Goal: Information Seeking & Learning: Learn about a topic

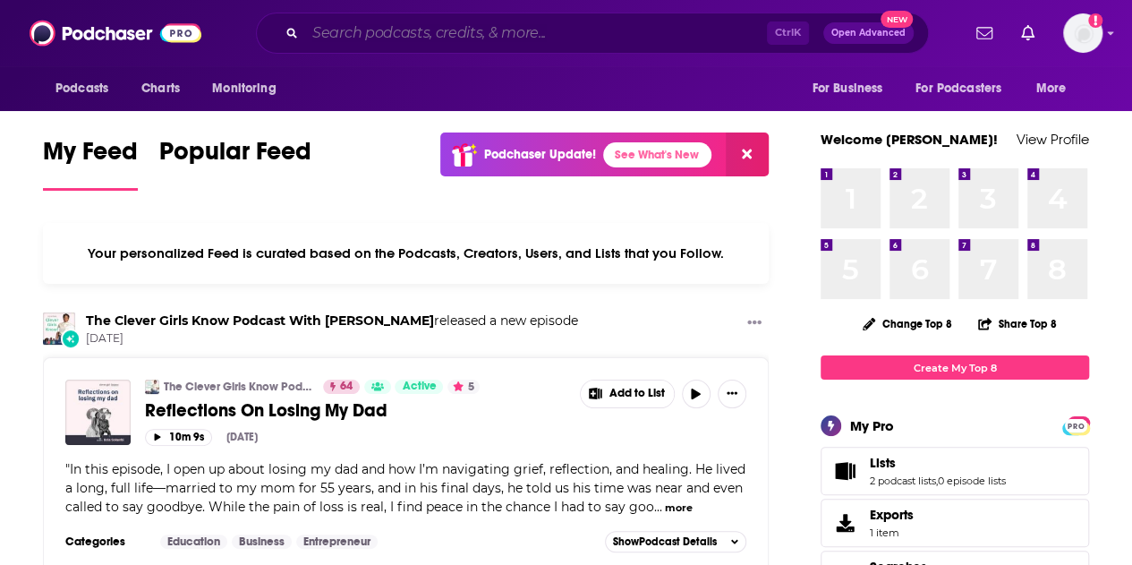
click at [413, 37] on input "Search podcasts, credits, & more..." at bounding box center [536, 33] width 462 height 29
click at [480, 34] on input "Search podcasts, credits, & more..." at bounding box center [536, 33] width 462 height 29
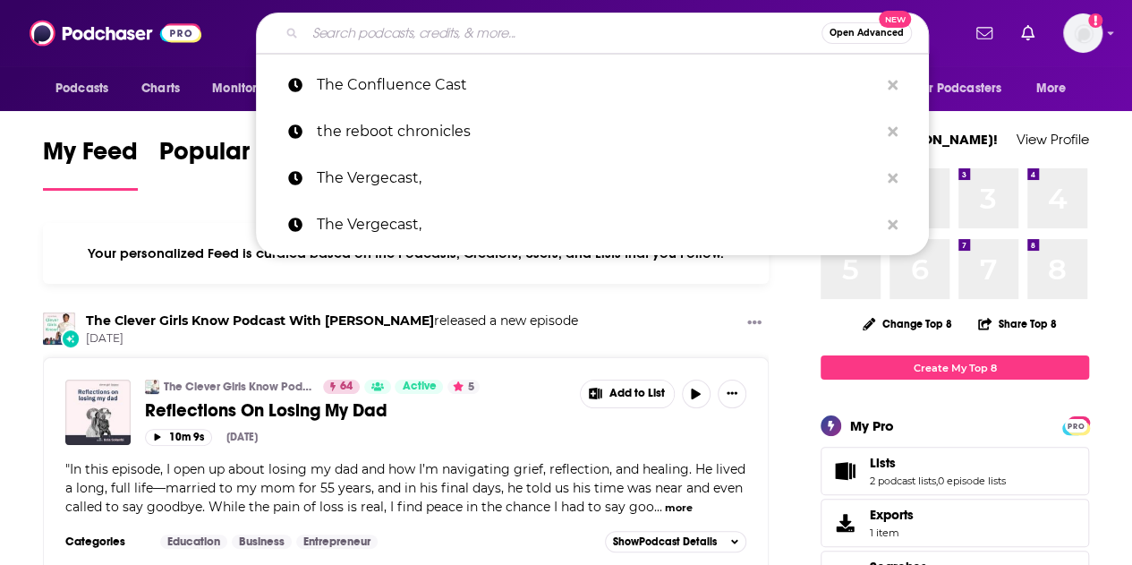
paste input "Two Ts in a Pod"
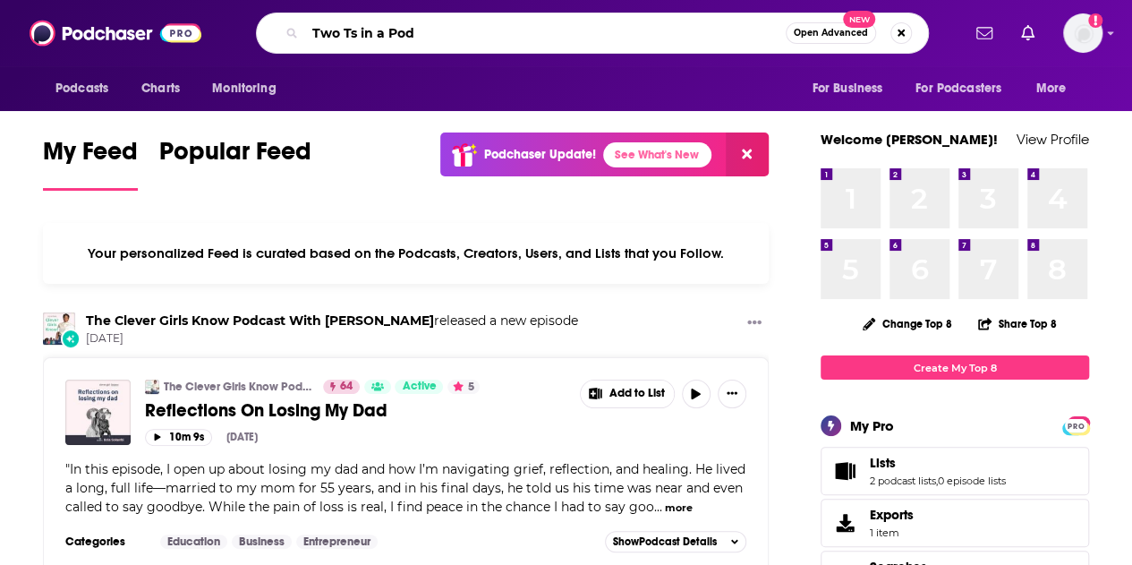
type input "Two Ts in a Pod"
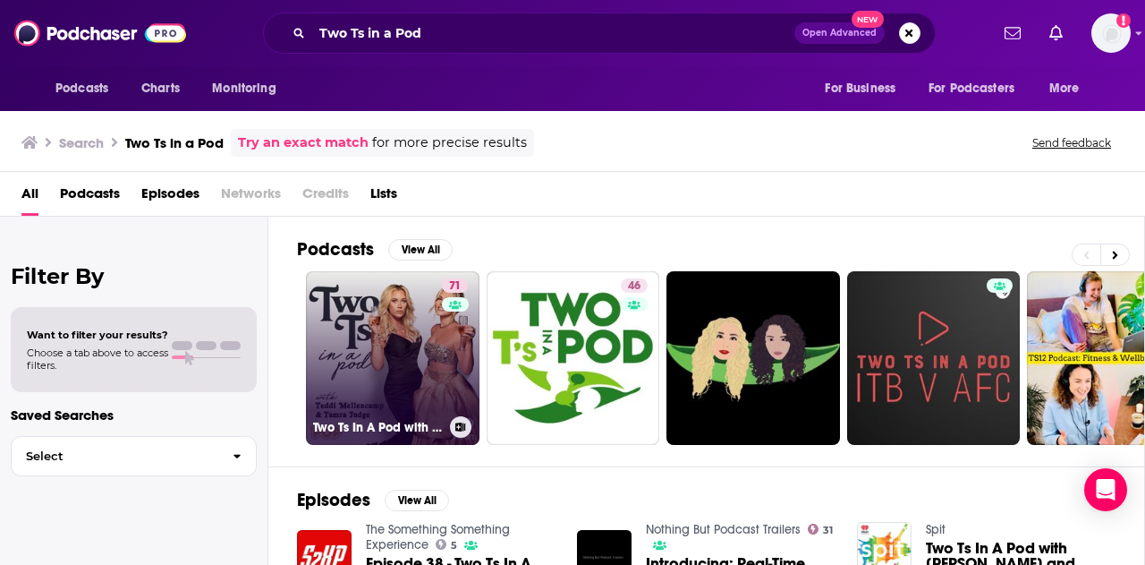
click at [438, 368] on link "71 Two Ts In A Pod with [PERSON_NAME] and [PERSON_NAME]" at bounding box center [393, 358] width 174 height 174
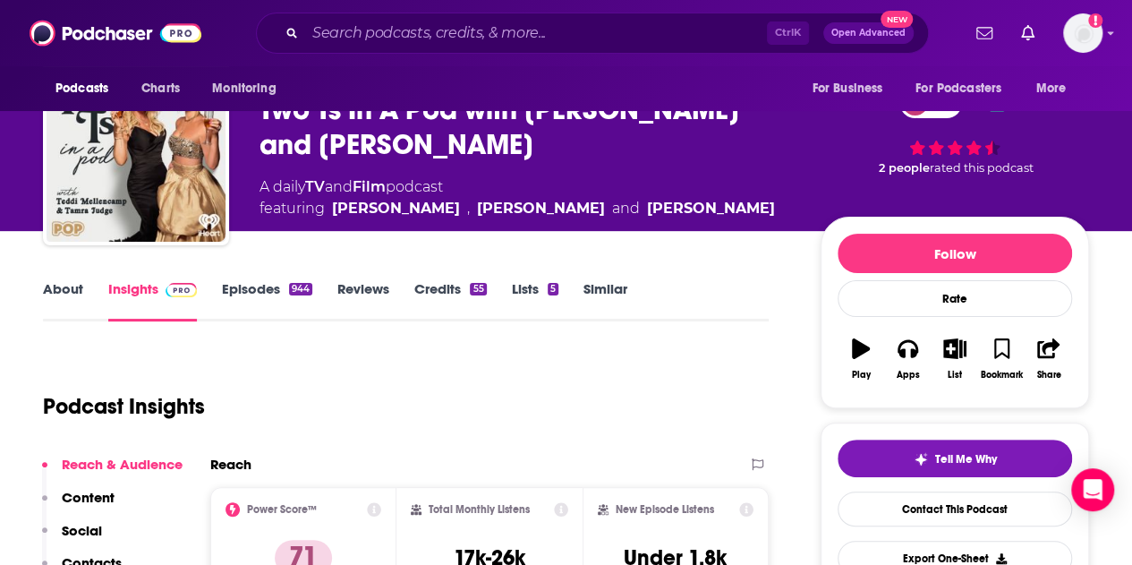
scroll to position [268, 0]
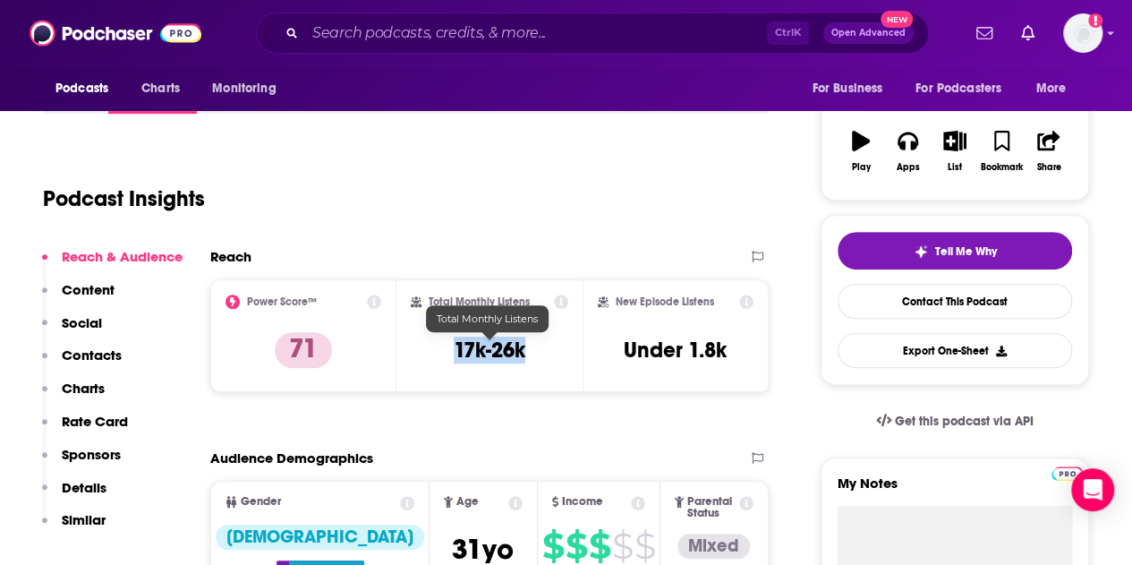
drag, startPoint x: 526, startPoint y: 353, endPoint x: 455, endPoint y: 353, distance: 71.6
click at [455, 353] on div "Total Monthly Listens 17k-26k" at bounding box center [489, 335] width 157 height 82
copy h3 "17k-26k"
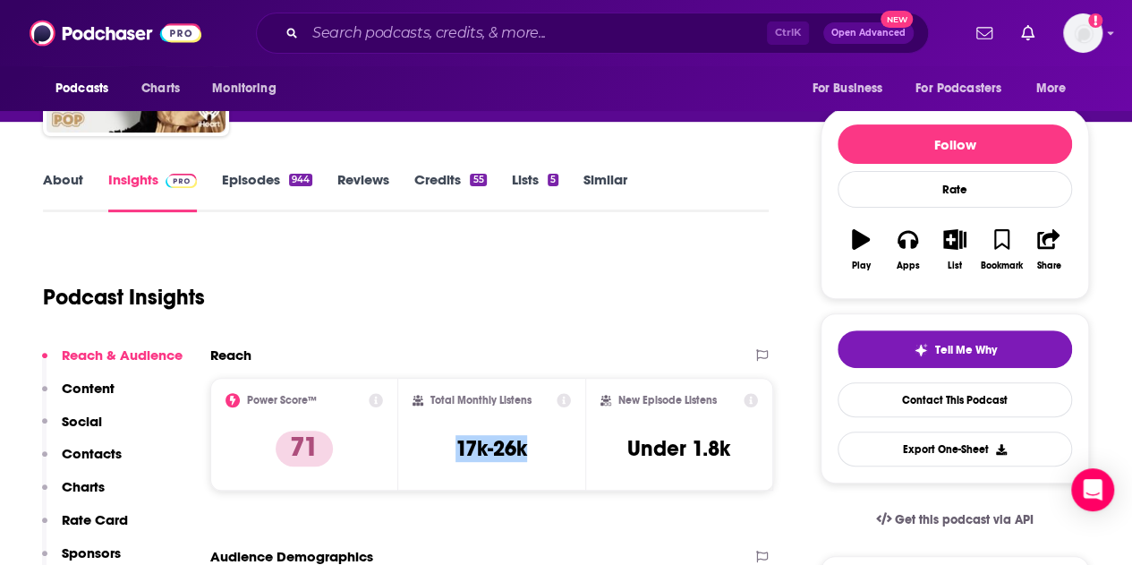
scroll to position [358, 0]
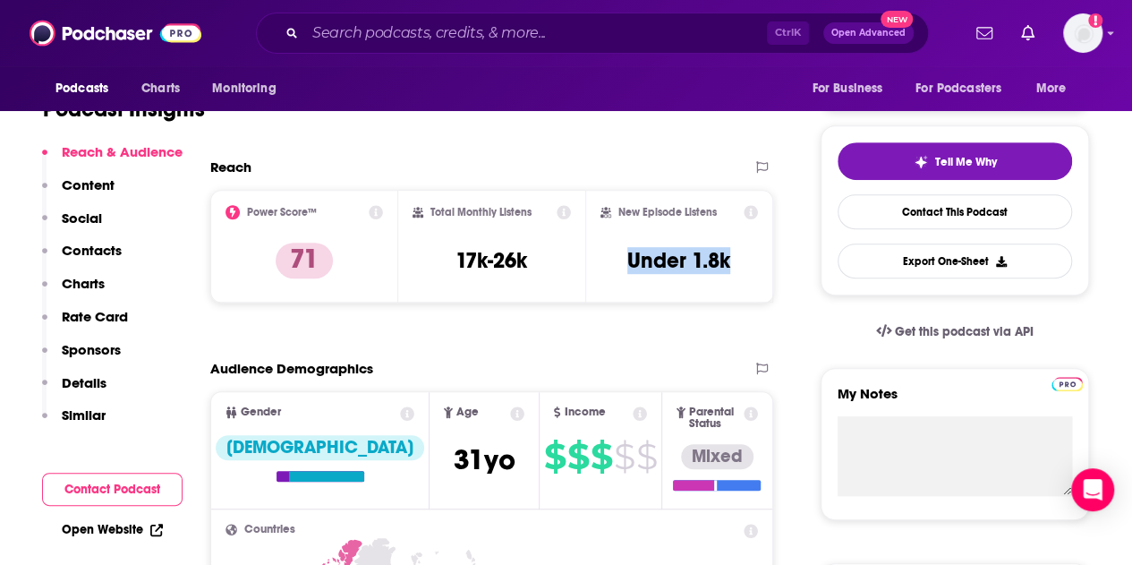
drag, startPoint x: 623, startPoint y: 260, endPoint x: 734, endPoint y: 257, distance: 111.0
click at [734, 257] on div "New Episode Listens Under 1.8k" at bounding box center [678, 246] width 157 height 82
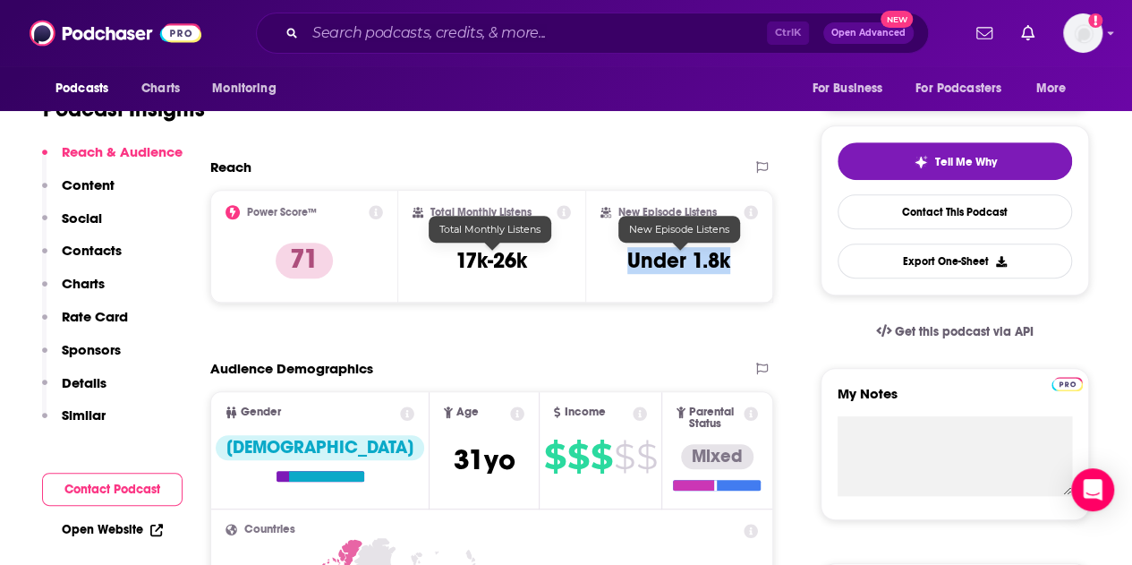
copy h3 "Under 1.8k"
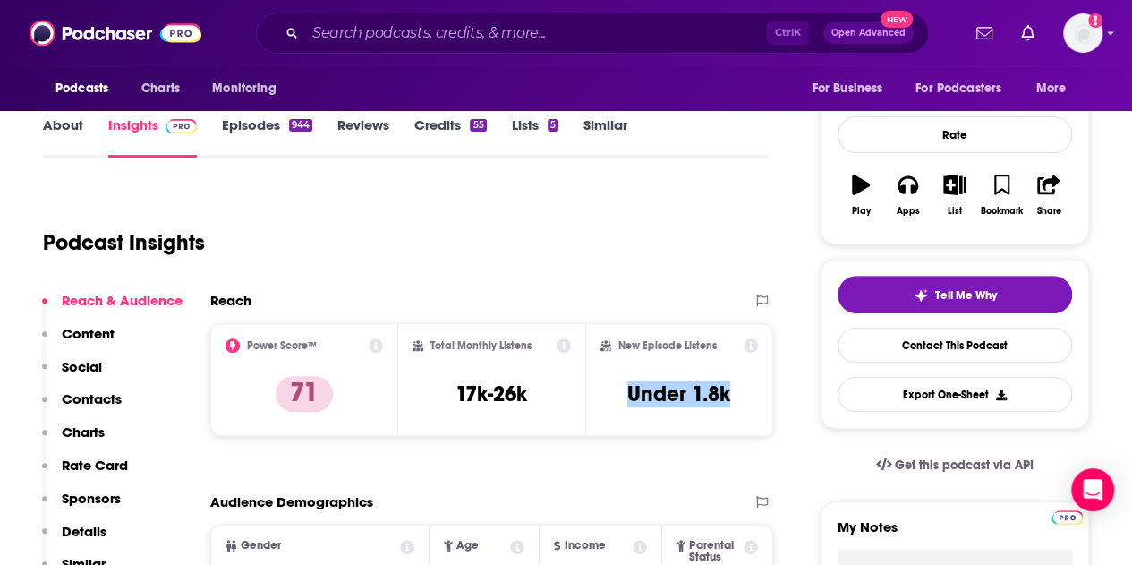
scroll to position [179, 0]
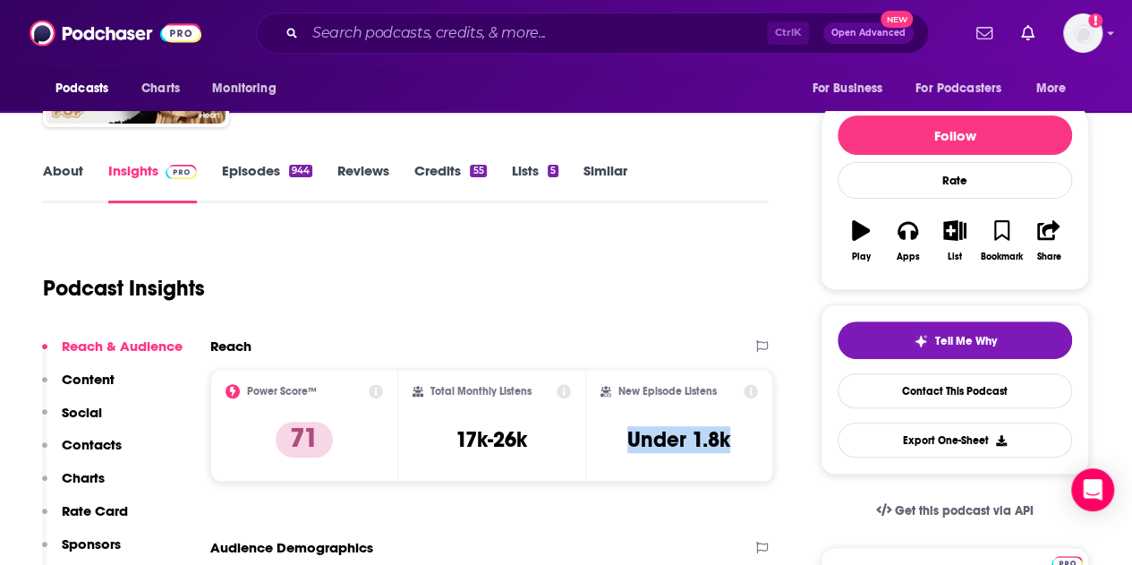
click at [242, 165] on link "Episodes 944" at bounding box center [267, 182] width 90 height 41
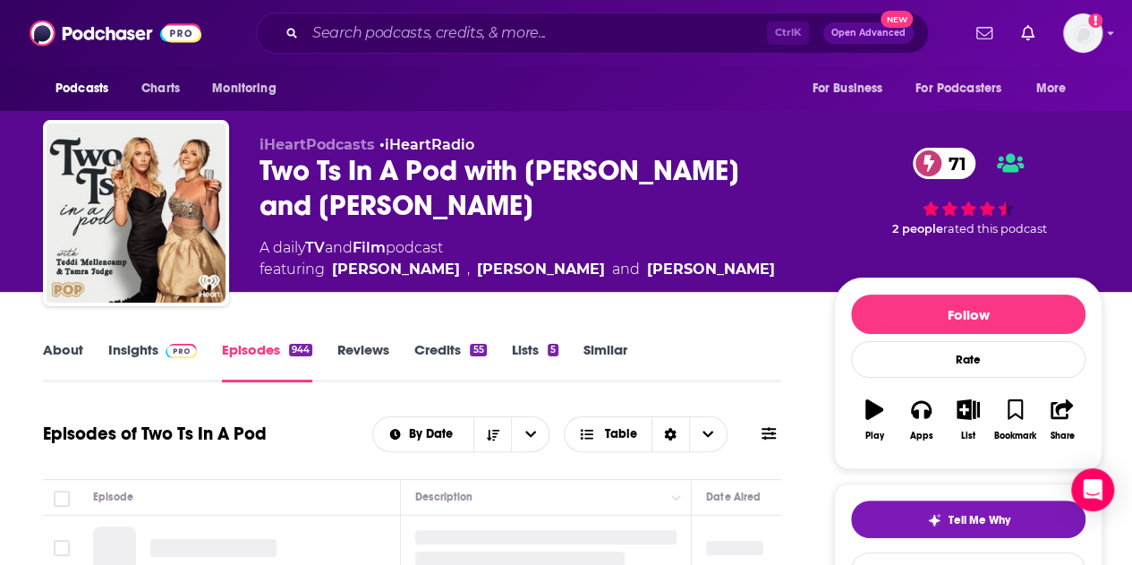
scroll to position [268, 0]
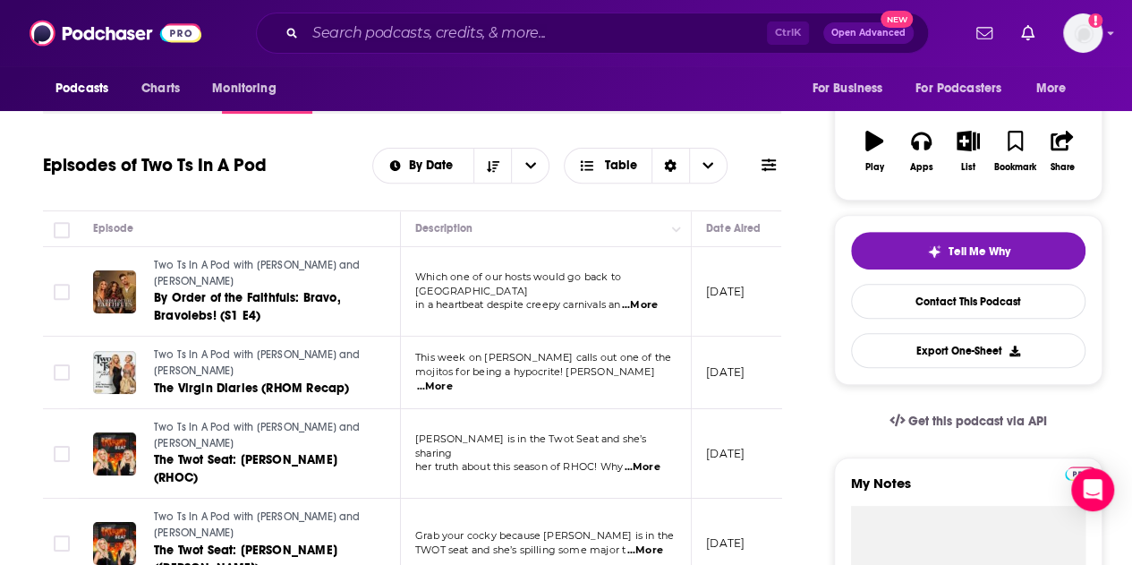
click at [637, 298] on span "...More" at bounding box center [640, 305] width 36 height 14
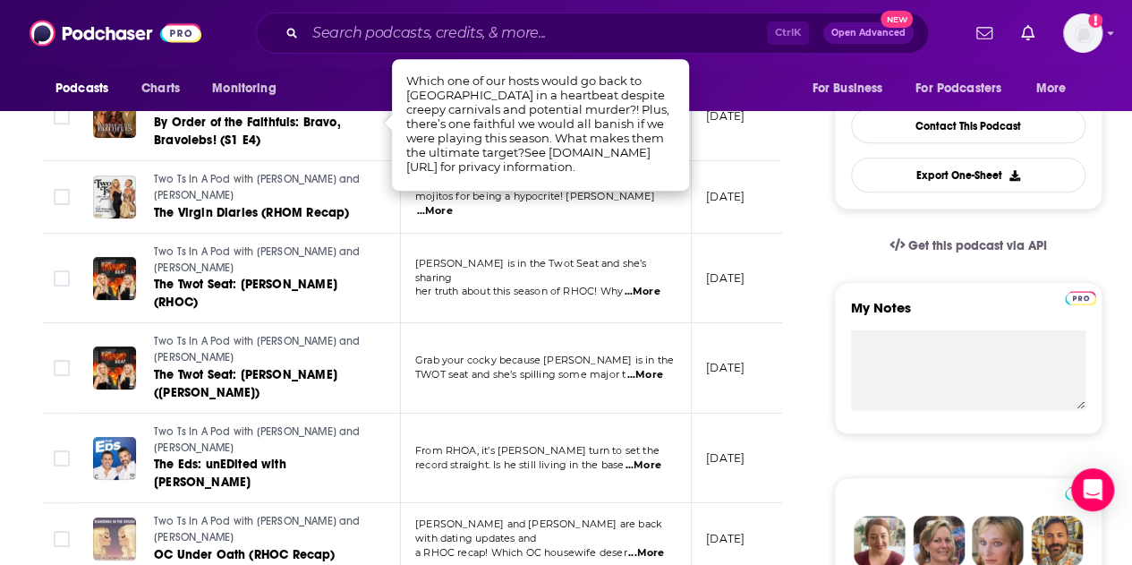
scroll to position [447, 0]
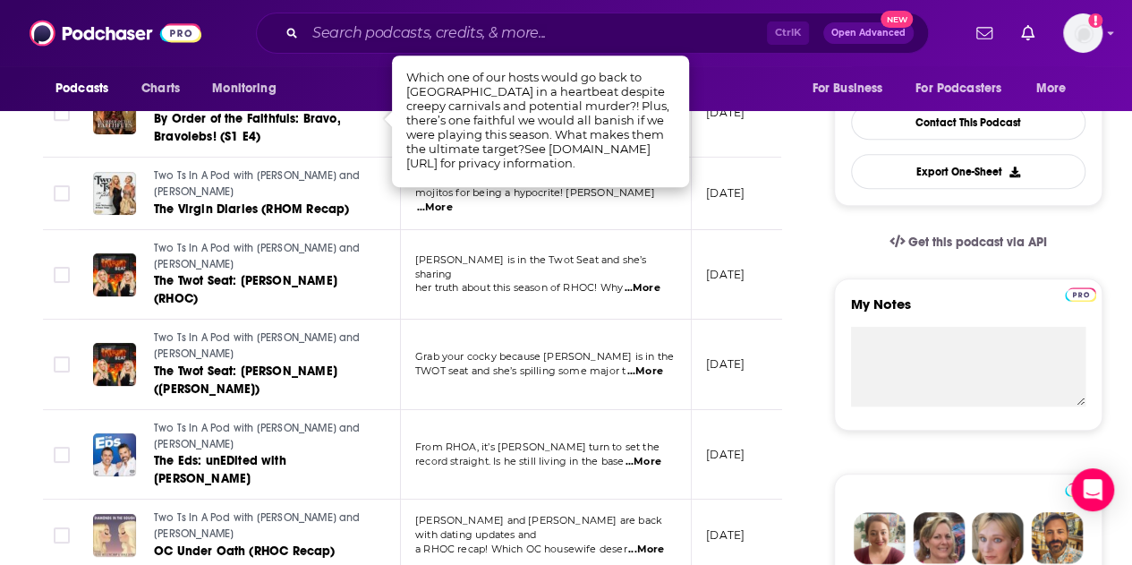
click at [596, 380] on td "Grab your cocky because [PERSON_NAME] is in the TWOT seat and she’s spilling so…" at bounding box center [546, 364] width 291 height 90
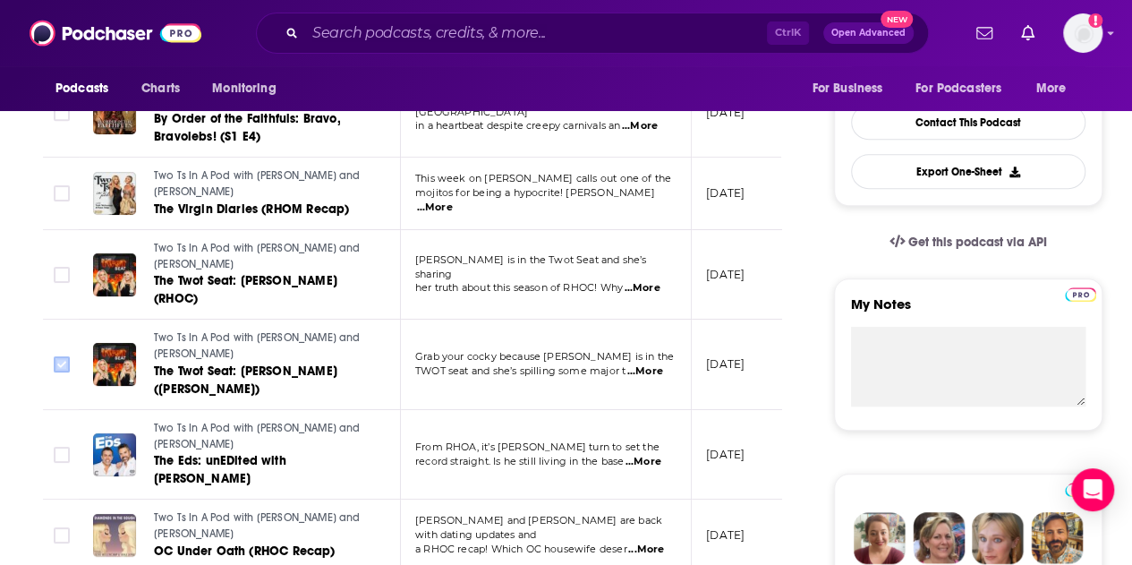
click at [59, 363] on input "Toggle select row" at bounding box center [62, 364] width 16 height 16
checkbox input "true"
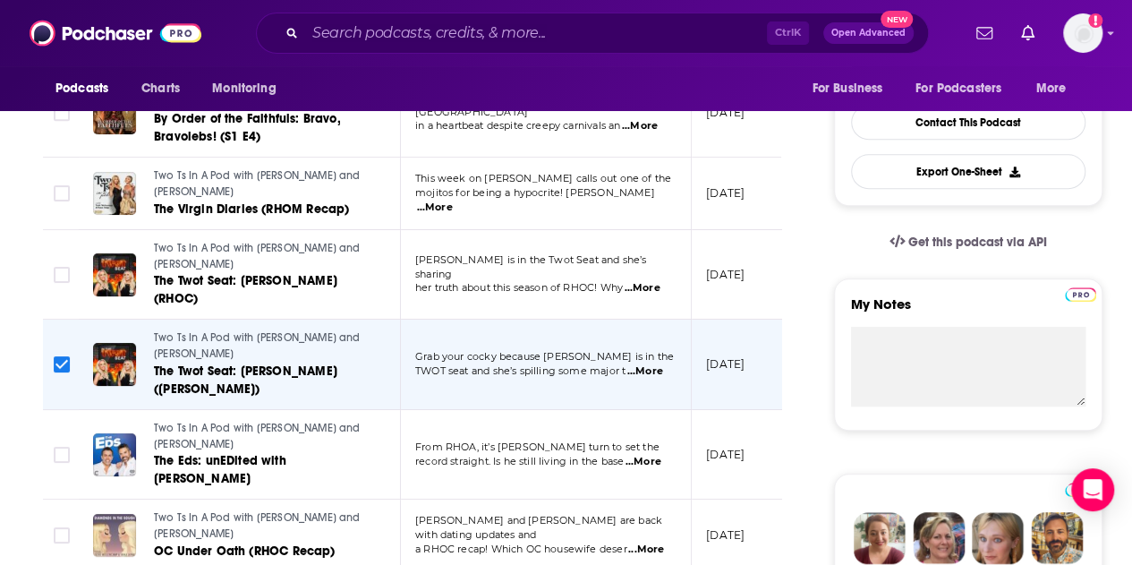
click at [652, 366] on span "...More" at bounding box center [645, 371] width 36 height 14
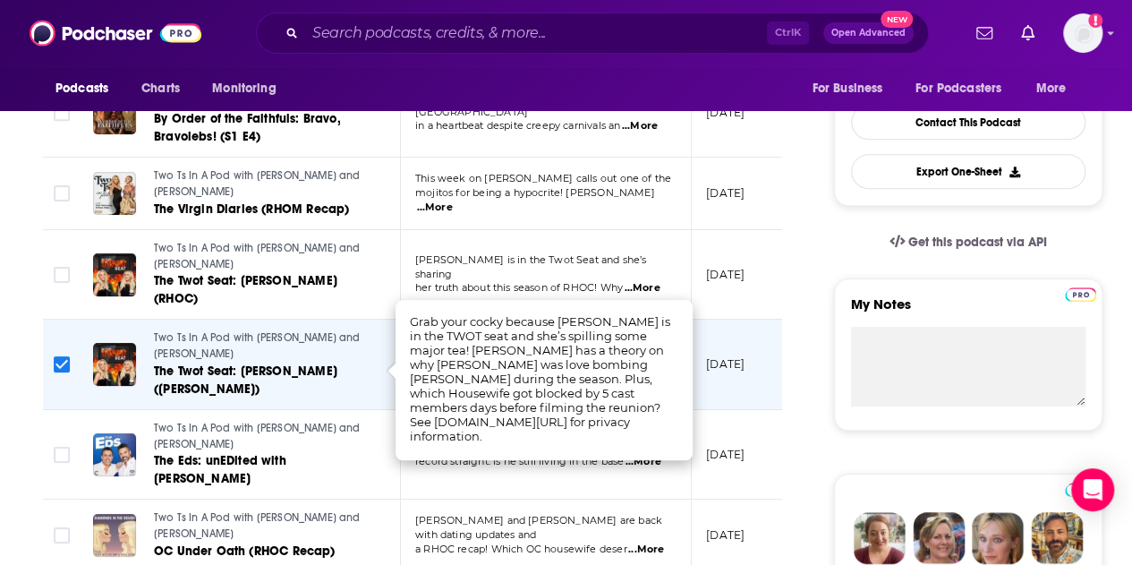
click at [759, 382] on td "[DATE]" at bounding box center [750, 364] width 116 height 90
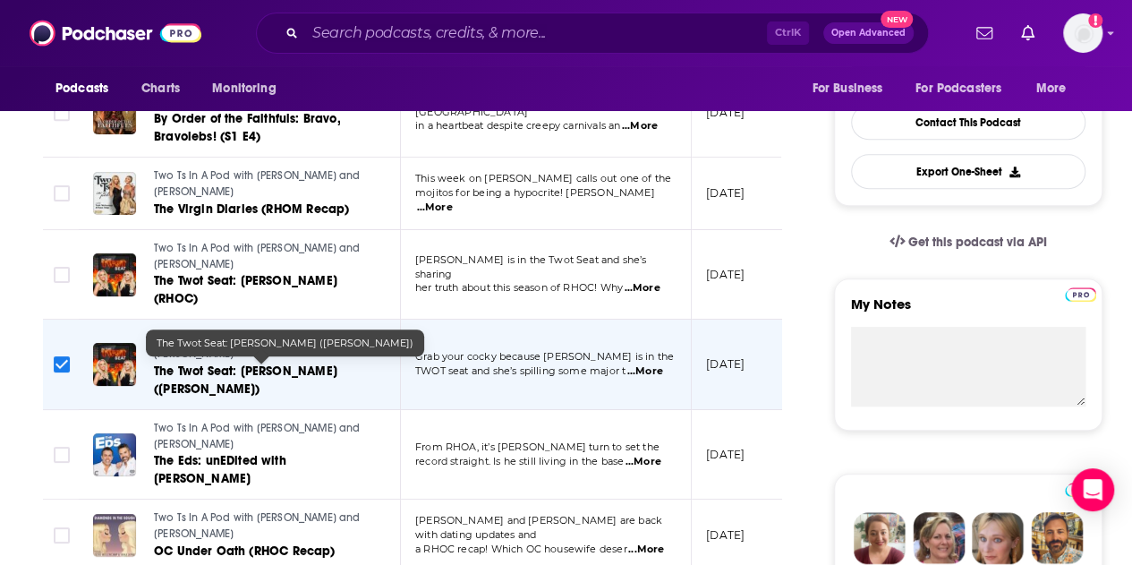
click at [179, 363] on span "The Twot Seat: [PERSON_NAME] ([PERSON_NAME])" at bounding box center [245, 379] width 183 height 33
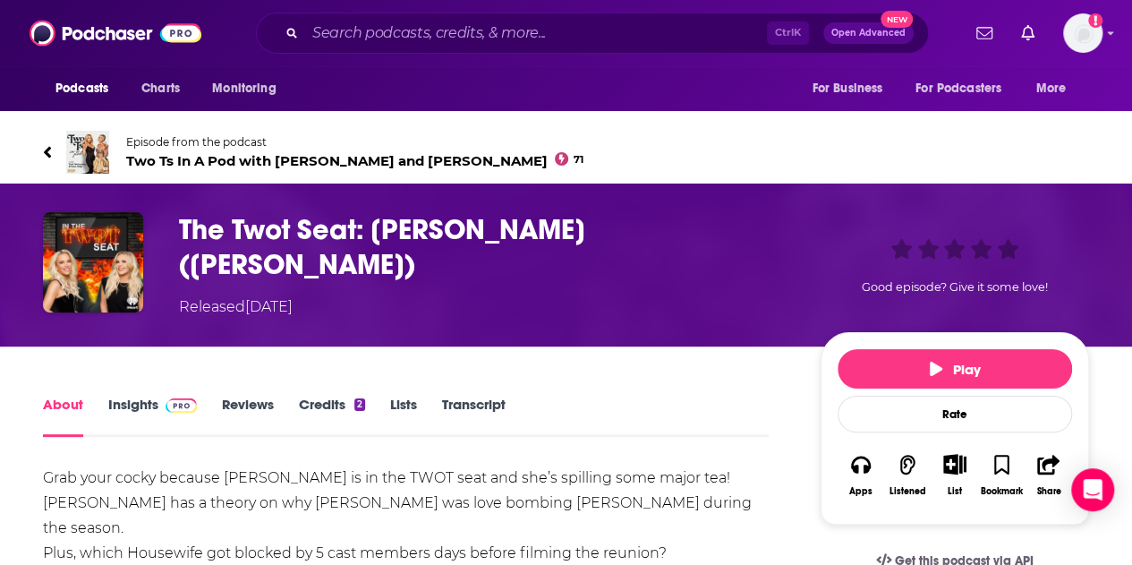
click at [144, 396] on link "Insights" at bounding box center [152, 416] width 89 height 41
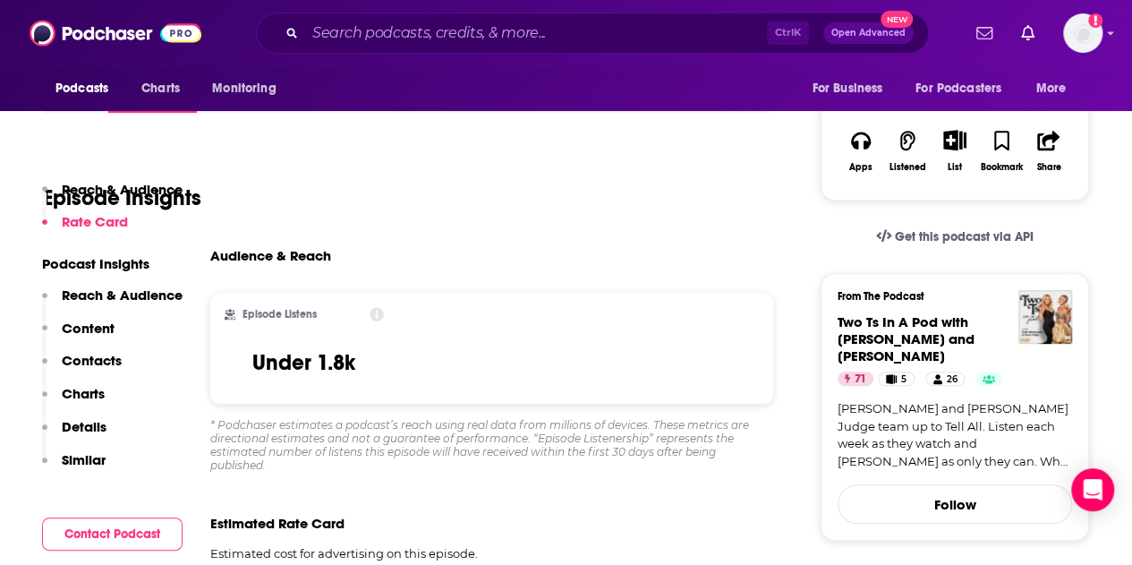
scroll to position [268, 0]
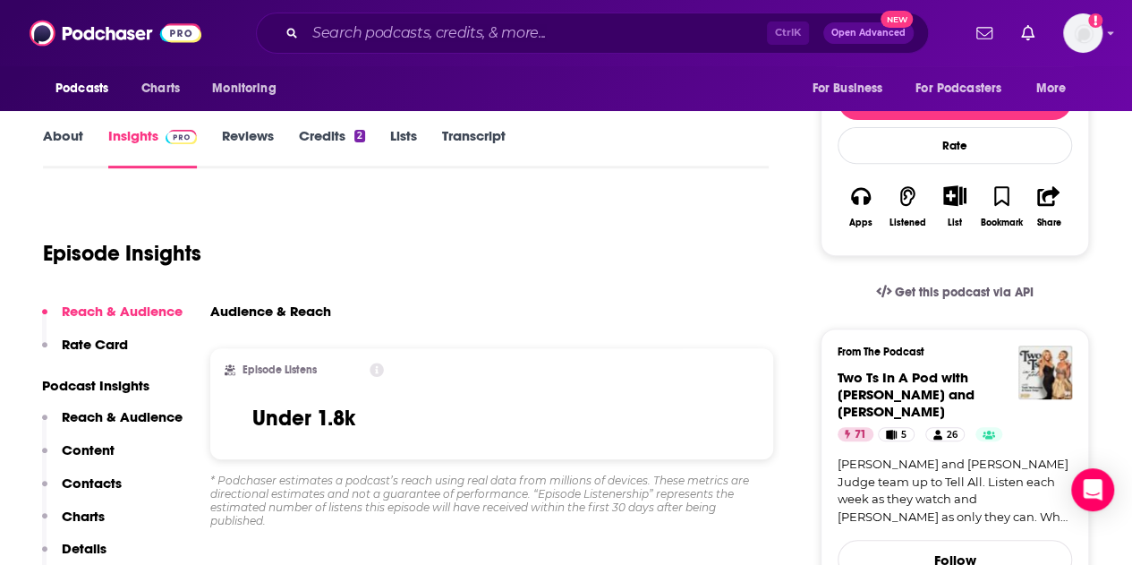
click at [377, 365] on icon at bounding box center [377, 369] width 14 height 14
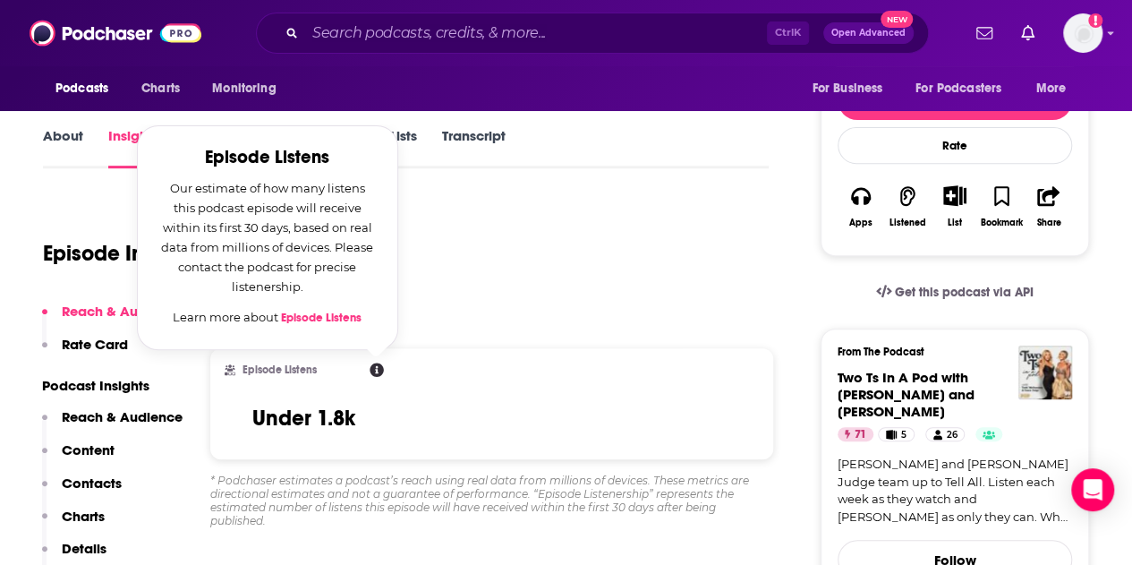
click at [458, 314] on div "Audience & Reach" at bounding box center [484, 310] width 549 height 17
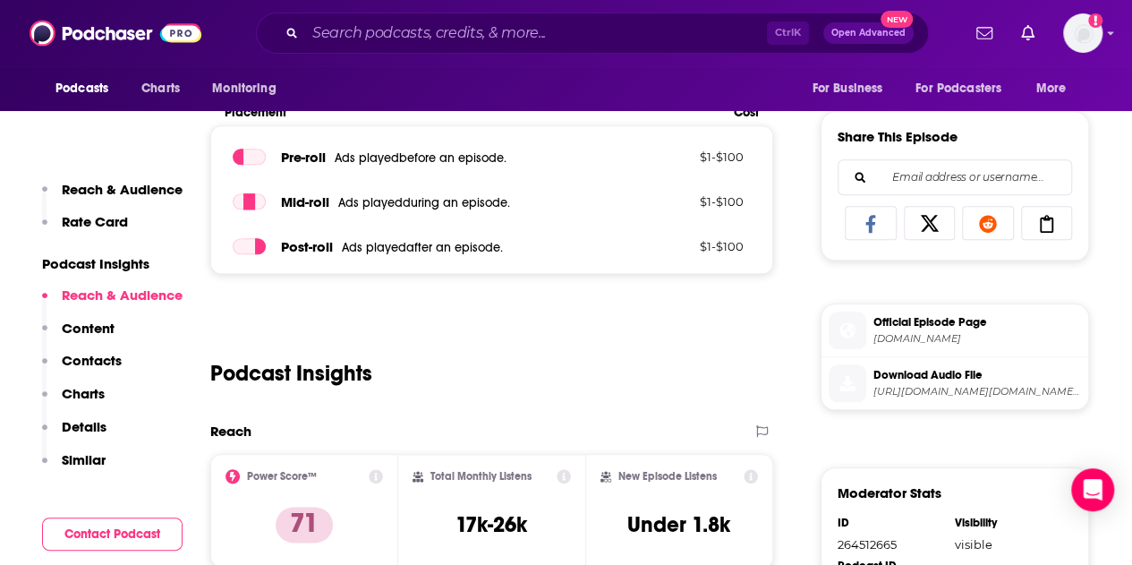
scroll to position [895, 0]
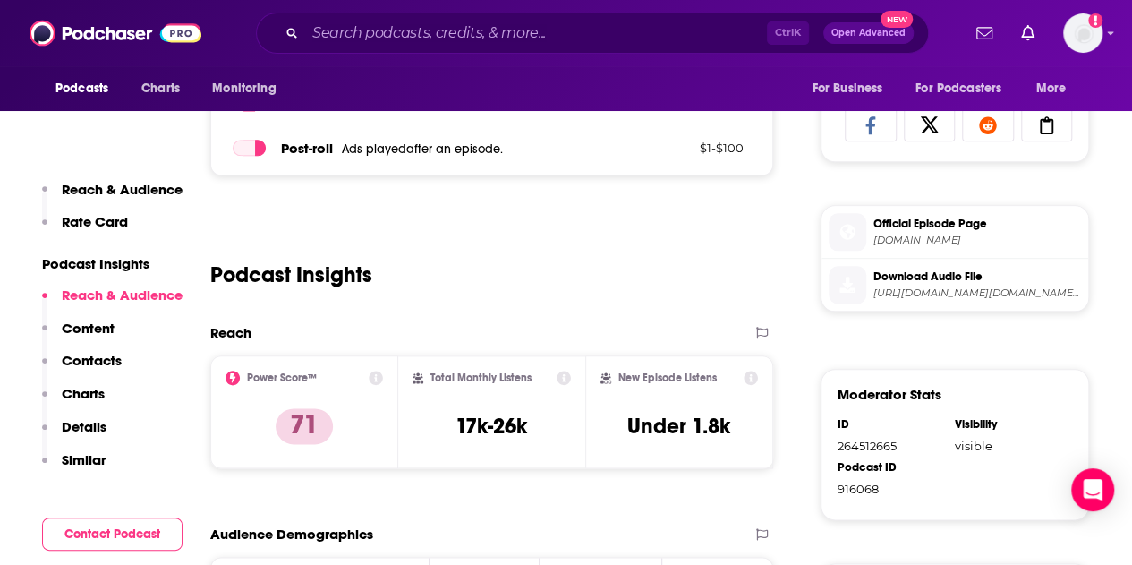
click at [98, 183] on p "Reach & Audience" at bounding box center [122, 189] width 121 height 17
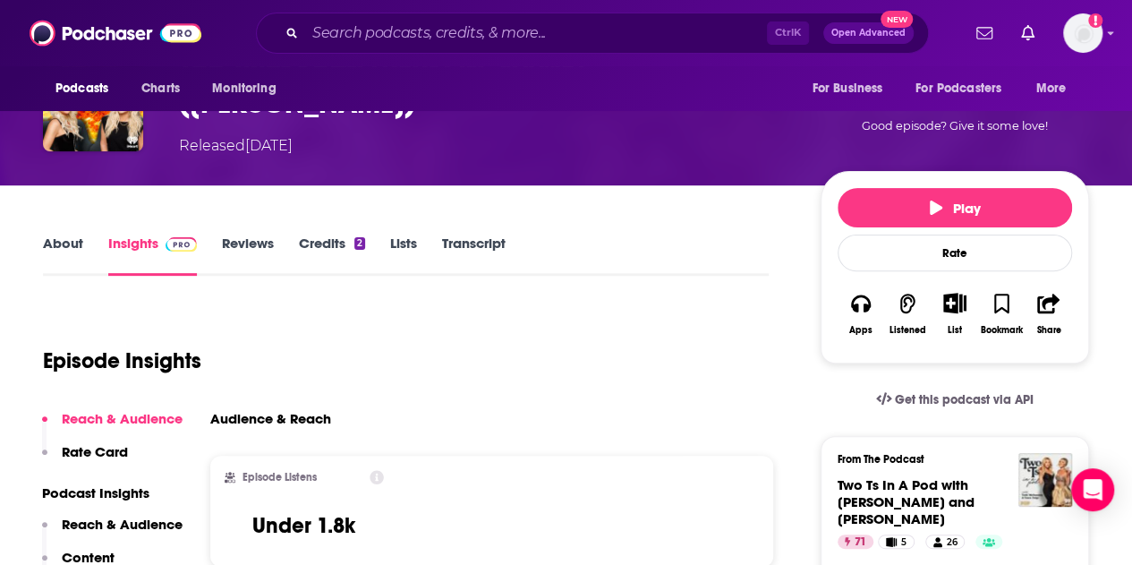
scroll to position [179, 0]
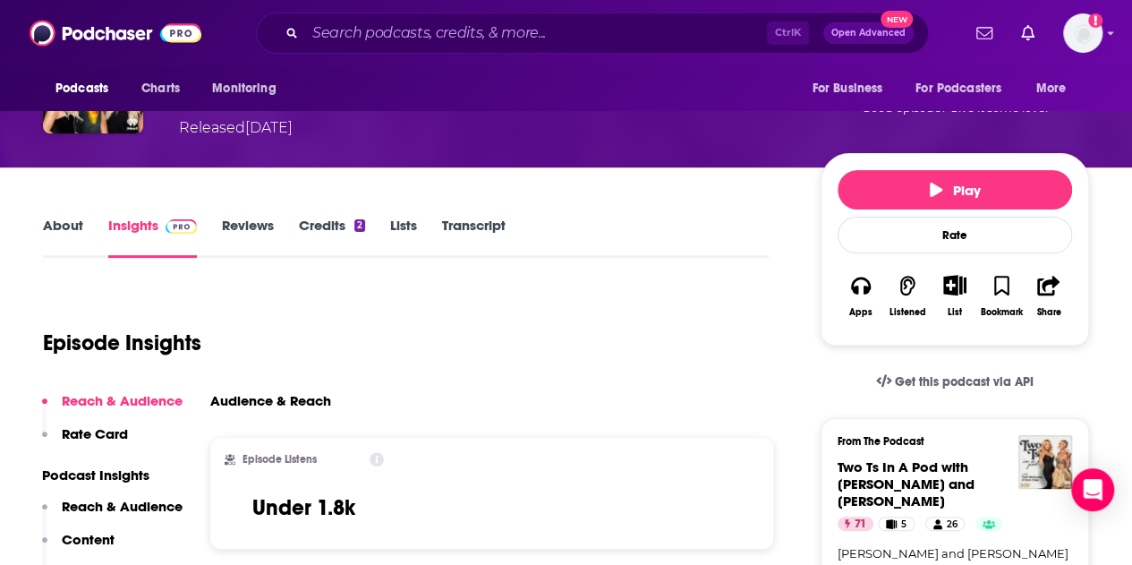
click at [286, 393] on h3 "Audience & Reach" at bounding box center [270, 400] width 121 height 17
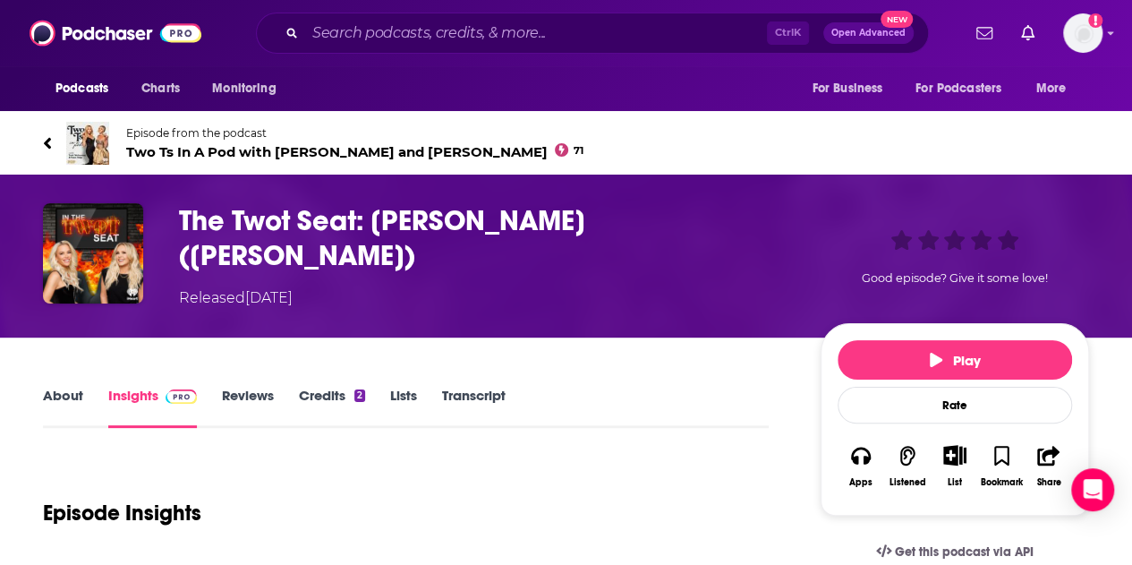
scroll to position [0, 0]
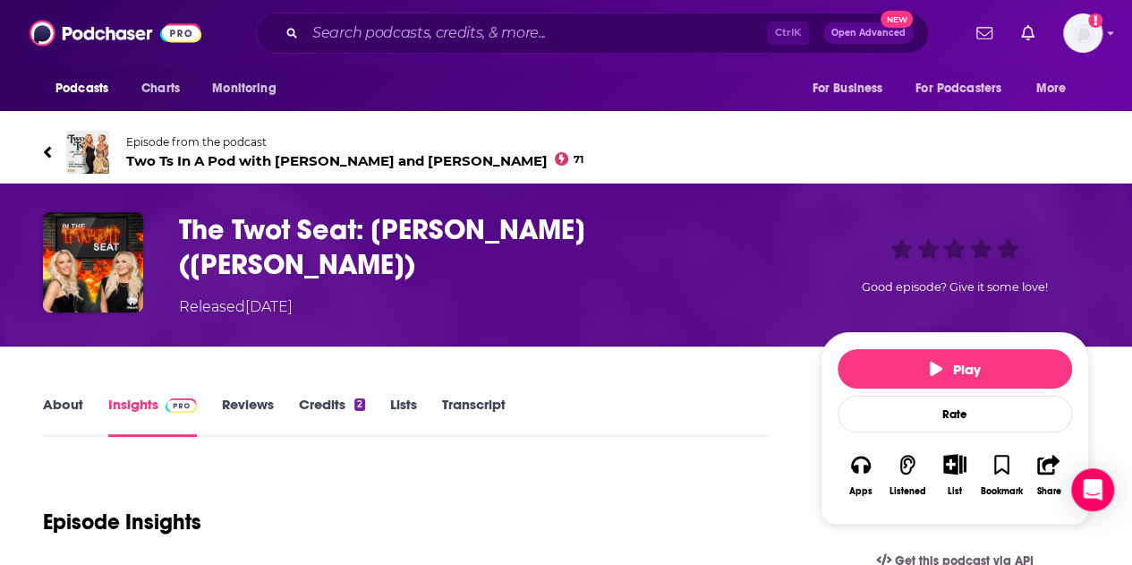
click at [66, 404] on link "About" at bounding box center [63, 416] width 40 height 41
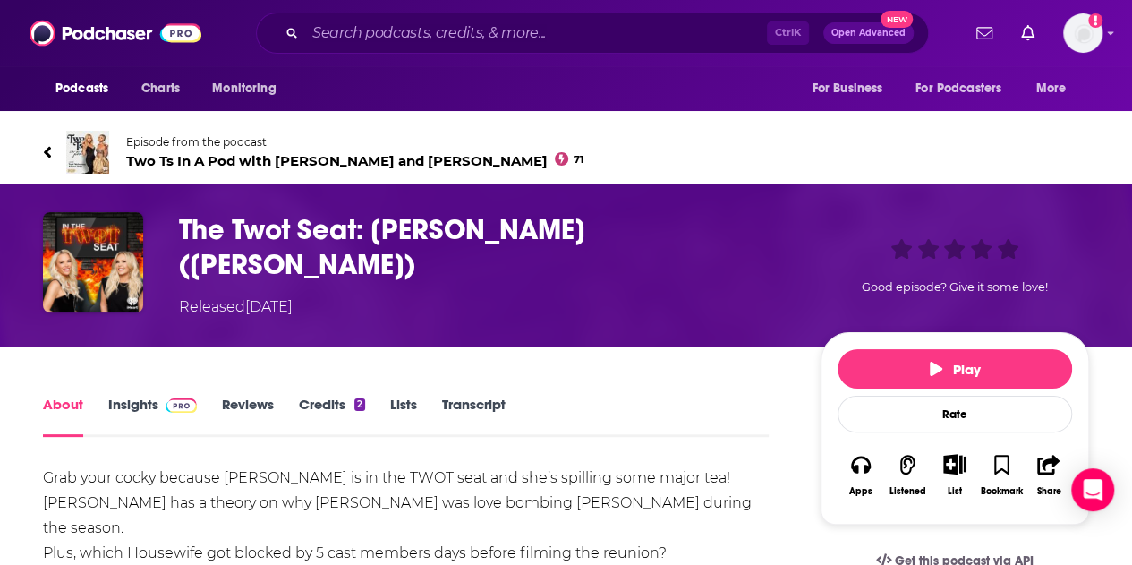
click at [47, 152] on icon at bounding box center [47, 152] width 7 height 12
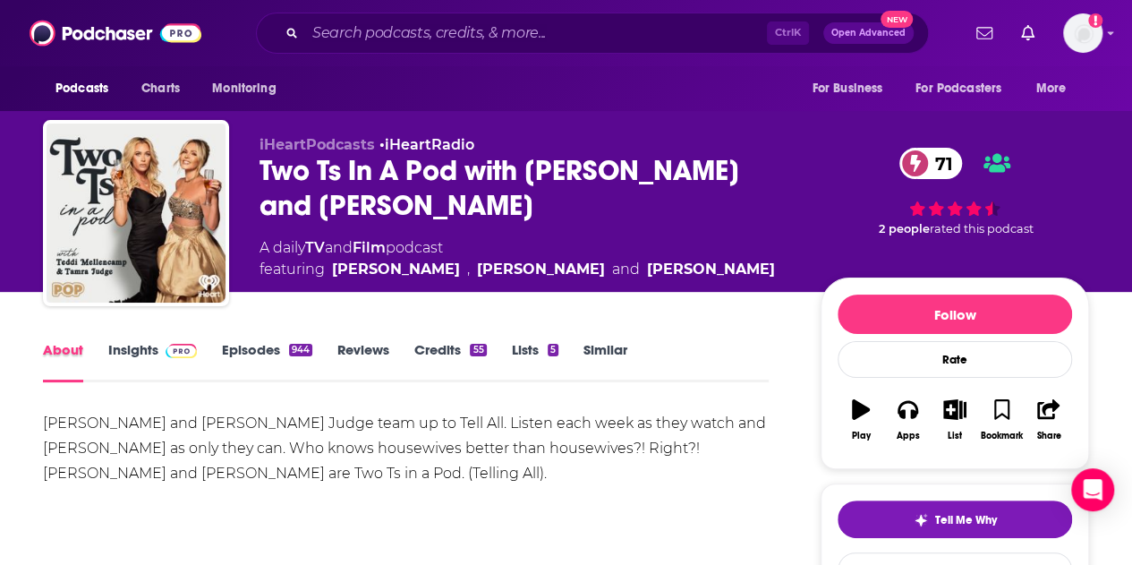
click at [106, 348] on div "About" at bounding box center [75, 361] width 65 height 41
click at [115, 348] on link "Insights" at bounding box center [152, 361] width 89 height 41
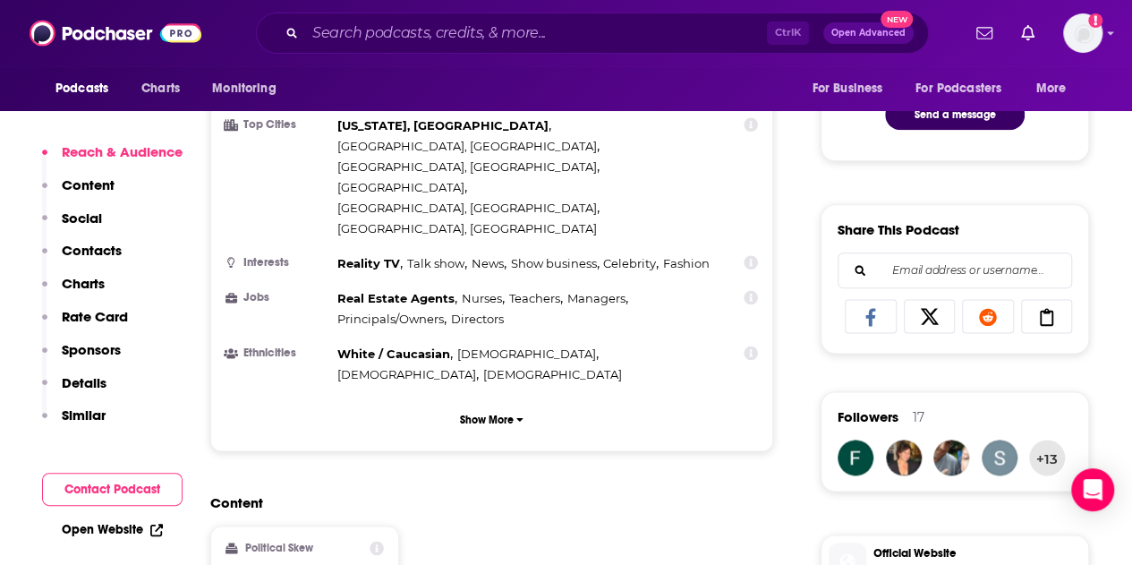
scroll to position [626, 0]
